Goal: Information Seeking & Learning: Understand process/instructions

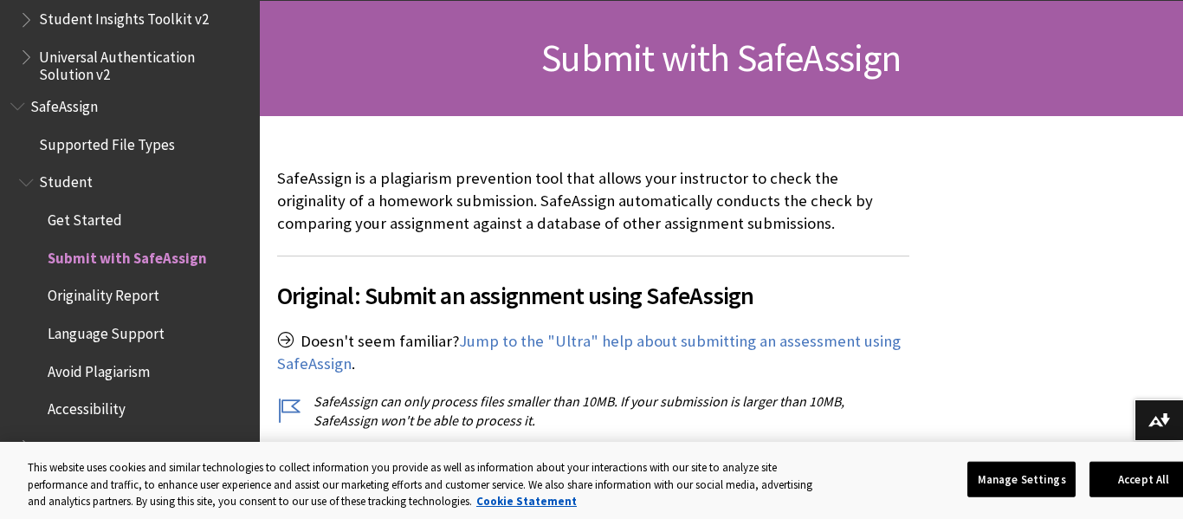
scroll to position [248, 0]
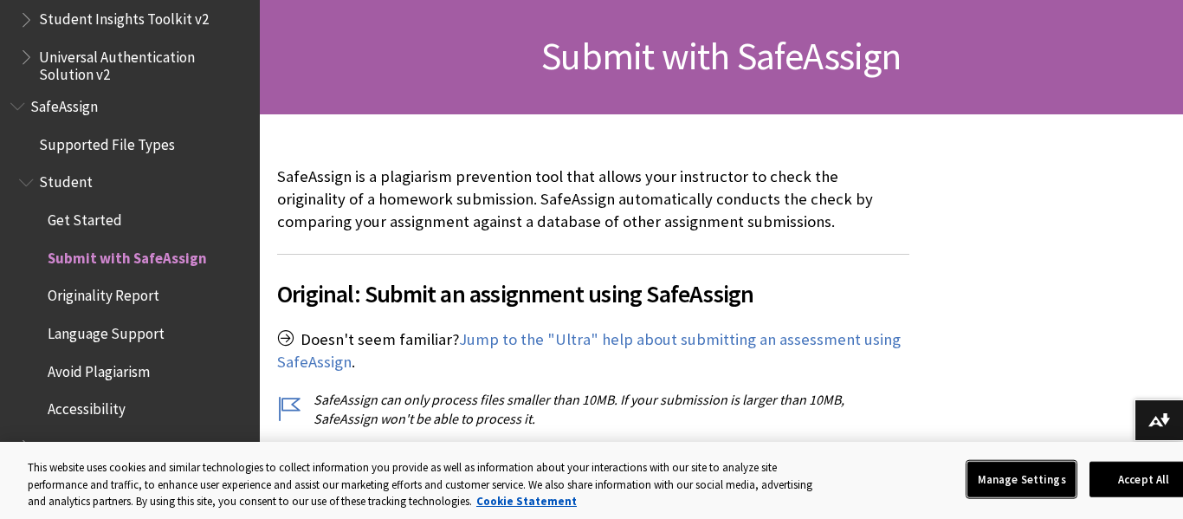
click at [1036, 481] on button "Manage Settings" at bounding box center [1021, 479] width 108 height 36
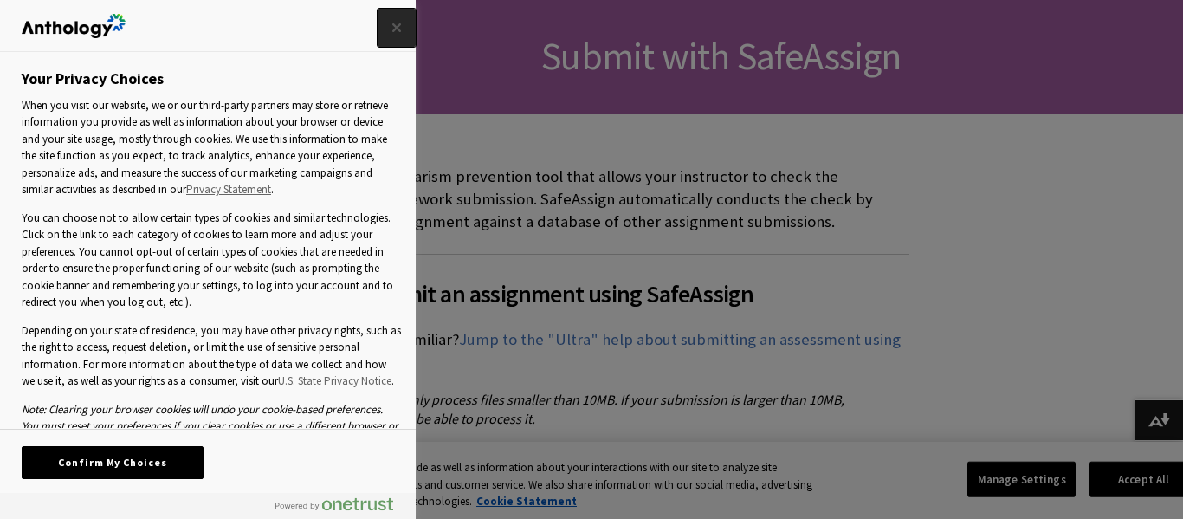
scroll to position [101, 0]
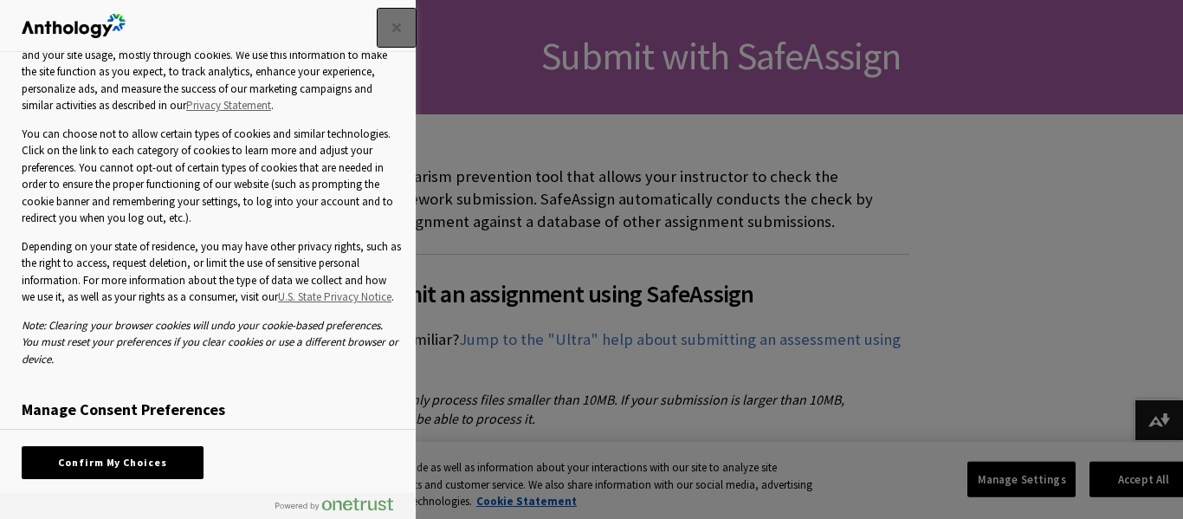
click at [391, 36] on button "Close" at bounding box center [397, 28] width 38 height 38
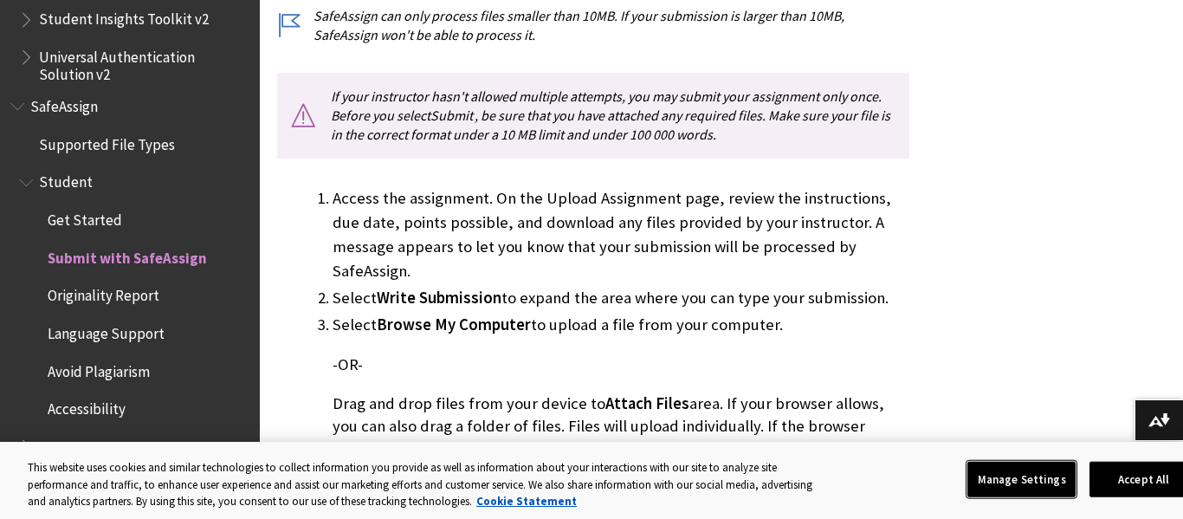
scroll to position [633, 0]
click at [520, 198] on li "Access the assignment. On the Upload Assignment page, review the instructions, …" at bounding box center [620, 232] width 577 height 97
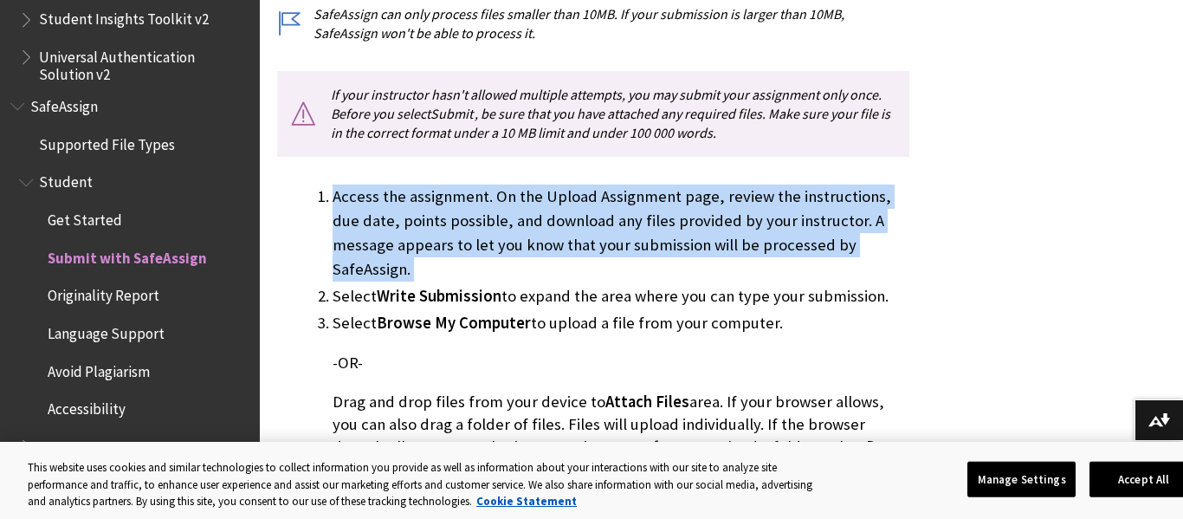
click at [523, 212] on li "Access the assignment. On the Upload Assignment page, review the instructions, …" at bounding box center [620, 232] width 577 height 97
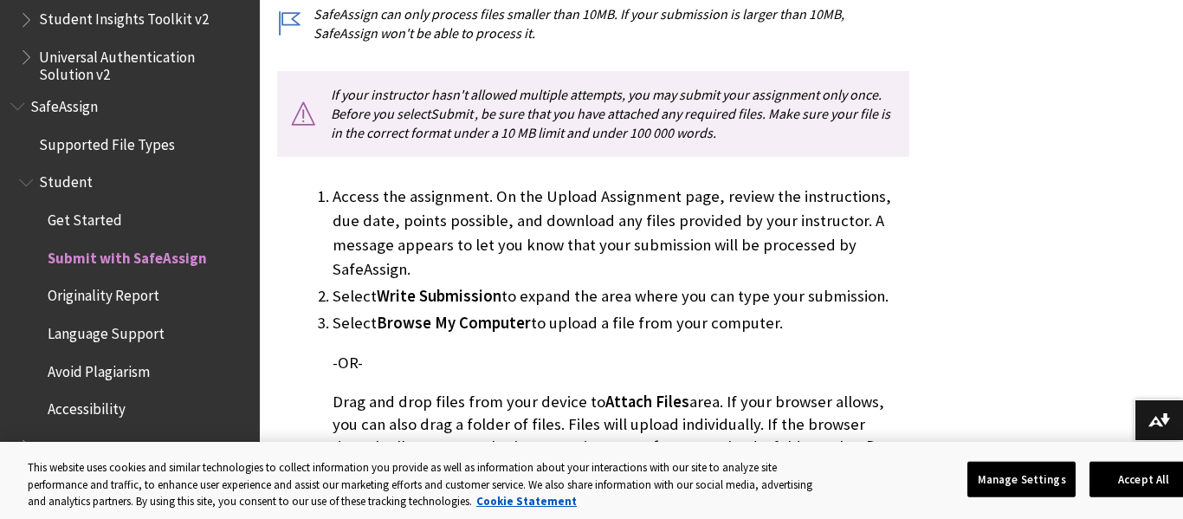
click at [523, 212] on li "Access the assignment. On the Upload Assignment page, review the instructions, …" at bounding box center [620, 232] width 577 height 97
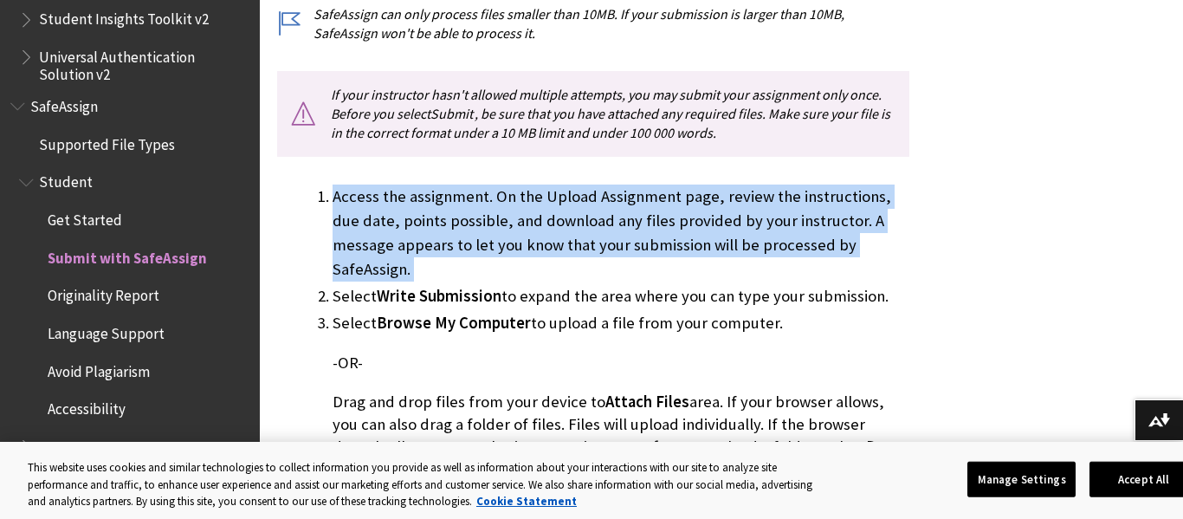
click at [523, 212] on li "Access the assignment. On the Upload Assignment page, review the instructions, …" at bounding box center [620, 232] width 577 height 97
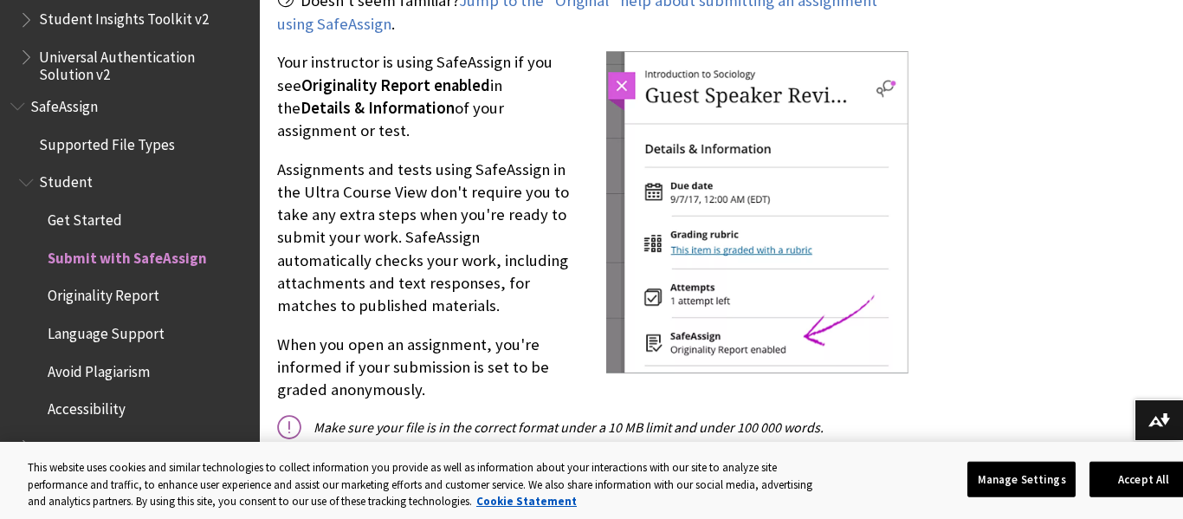
scroll to position [2152, 0]
